Goal: Navigation & Orientation: Find specific page/section

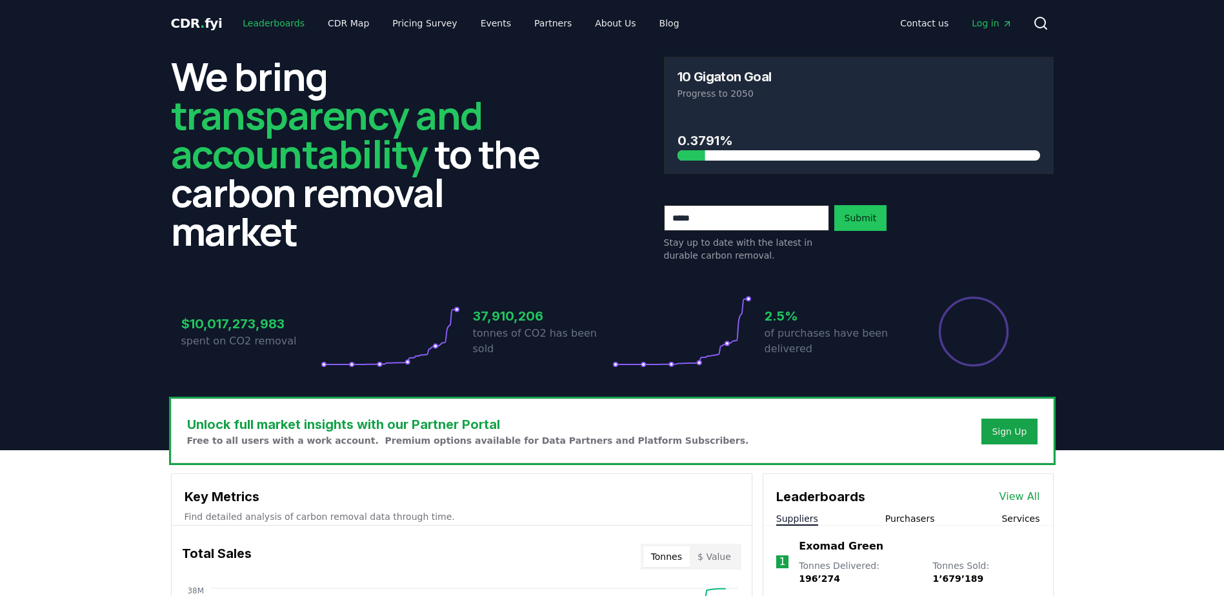
click at [266, 20] on link "Leaderboards" at bounding box center [273, 23] width 83 height 23
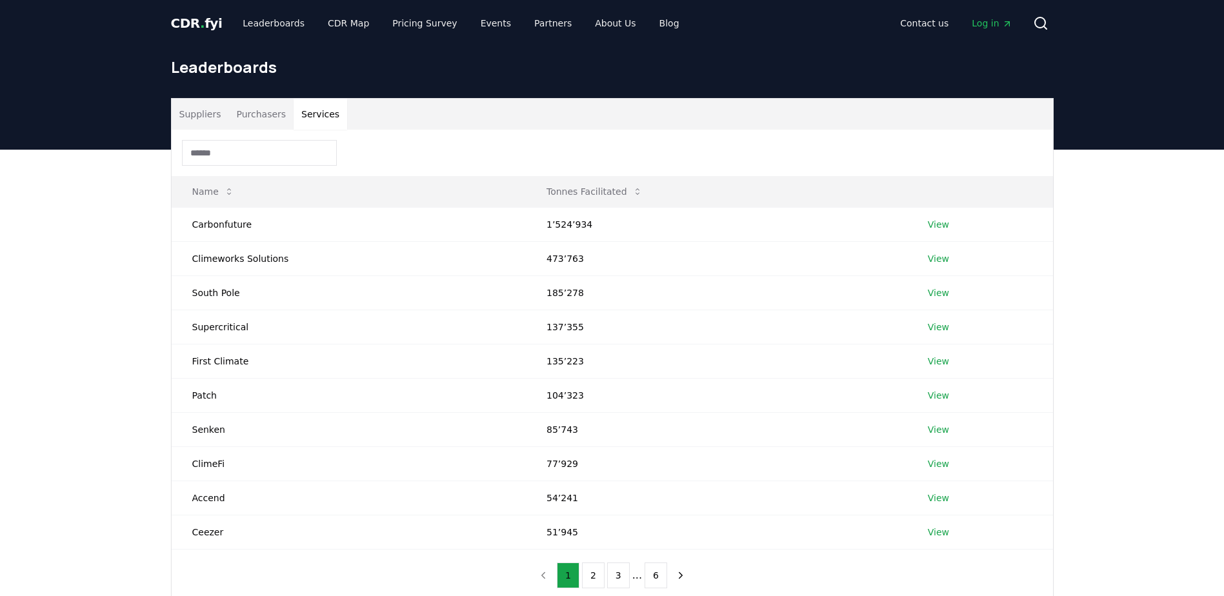
click at [313, 117] on button "Services" at bounding box center [320, 114] width 54 height 31
click at [931, 219] on link "View" at bounding box center [937, 224] width 21 height 13
